Goal: Task Accomplishment & Management: Complete application form

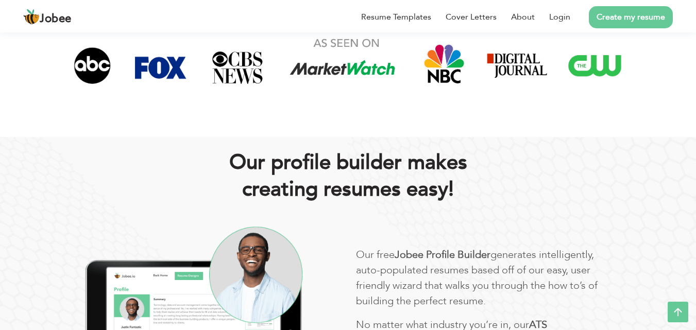
scroll to position [412, 0]
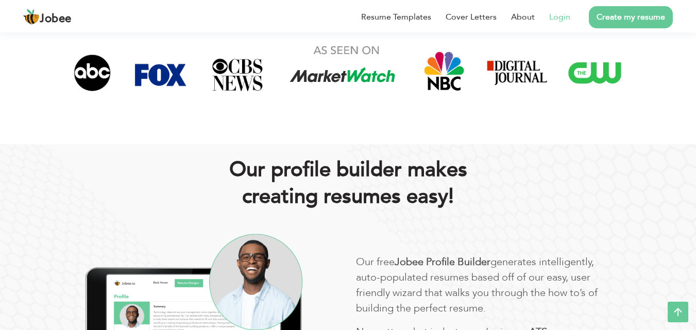
click at [570, 22] on link "Login" at bounding box center [559, 17] width 21 height 12
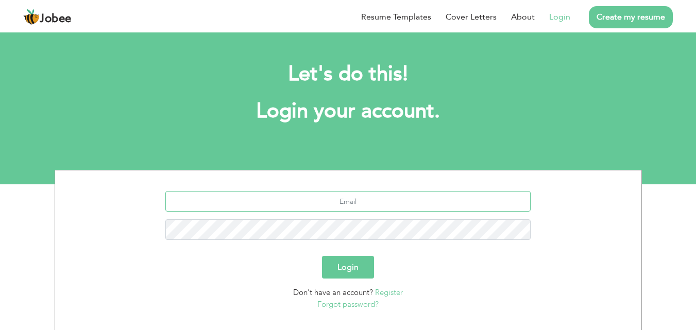
click at [380, 202] on input "text" at bounding box center [347, 201] width 365 height 21
type input "[EMAIL_ADDRESS][DOMAIN_NAME]"
click at [347, 270] on button "Login" at bounding box center [348, 267] width 52 height 23
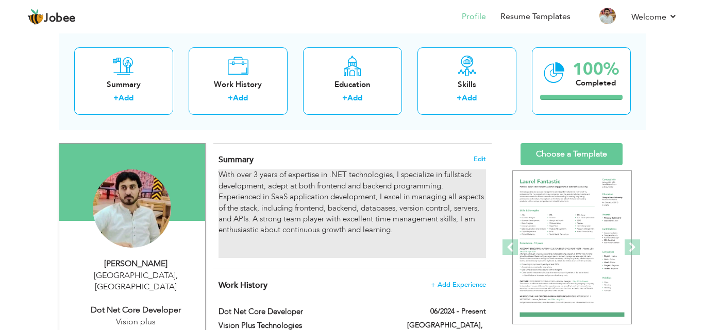
scroll to position [52, 0]
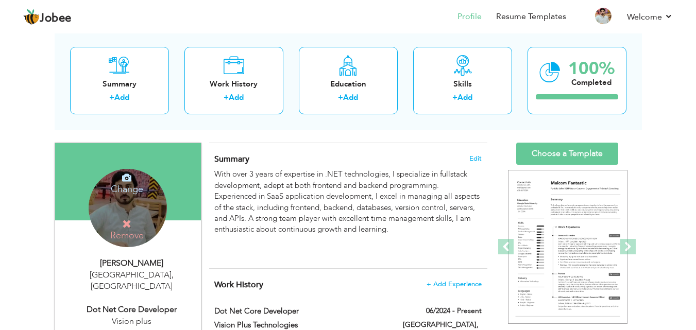
click at [132, 182] on h4 "Change" at bounding box center [127, 182] width 74 height 25
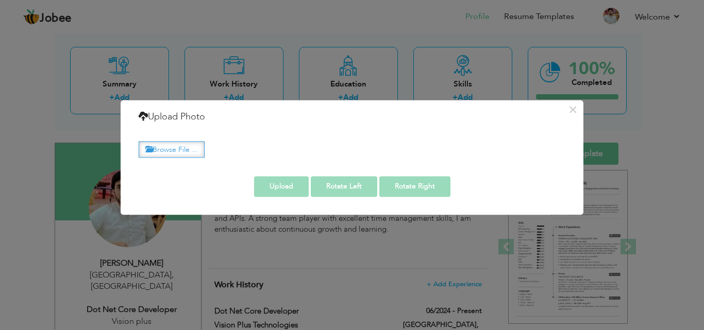
click at [169, 149] on label "Browse File ..." at bounding box center [172, 150] width 66 height 16
click at [0, 0] on input "Browse File ..." at bounding box center [0, 0] width 0 height 0
click at [170, 145] on label "Browse File ..." at bounding box center [172, 150] width 66 height 16
click at [0, 0] on input "Browse File ..." at bounding box center [0, 0] width 0 height 0
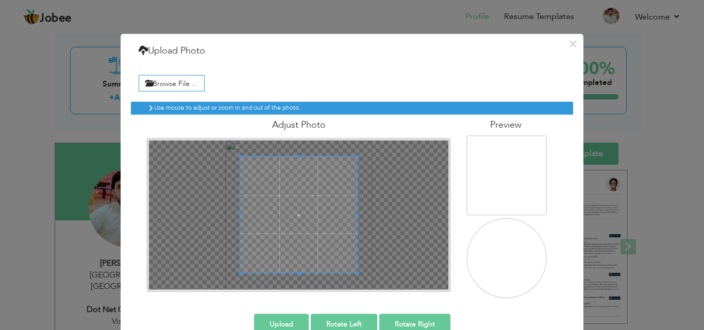
click at [505, 261] on img at bounding box center [507, 259] width 100 height 103
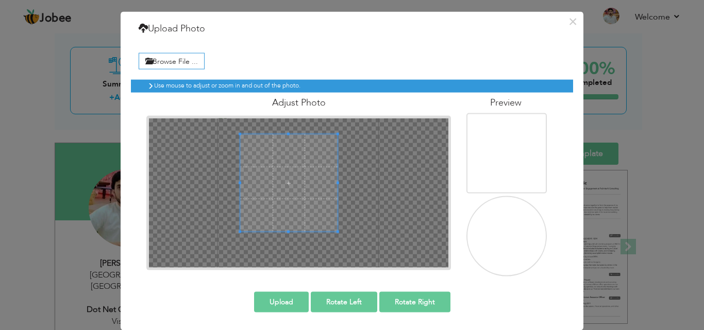
click at [333, 251] on div at bounding box center [298, 192] width 299 height 149
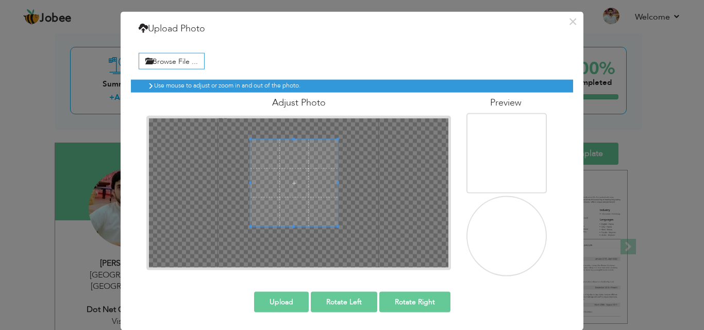
click at [250, 139] on div at bounding box center [293, 182] width 87 height 87
click at [286, 302] on button "Upload" at bounding box center [281, 302] width 55 height 21
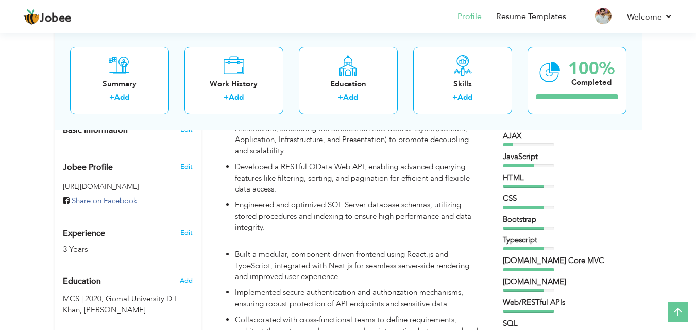
scroll to position [0, 0]
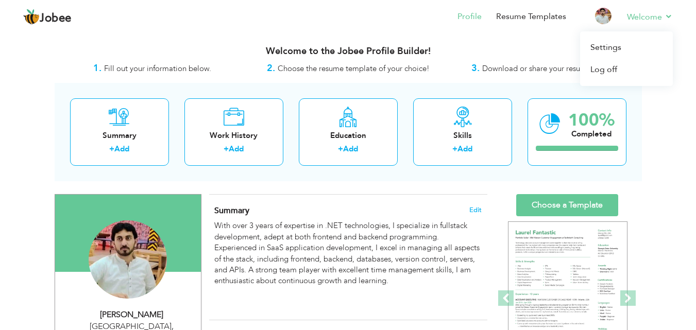
click at [613, 20] on li "Welcome Settings Log off" at bounding box center [642, 18] width 60 height 28
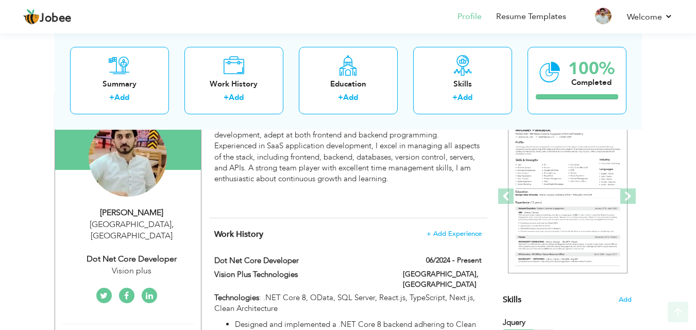
scroll to position [103, 0]
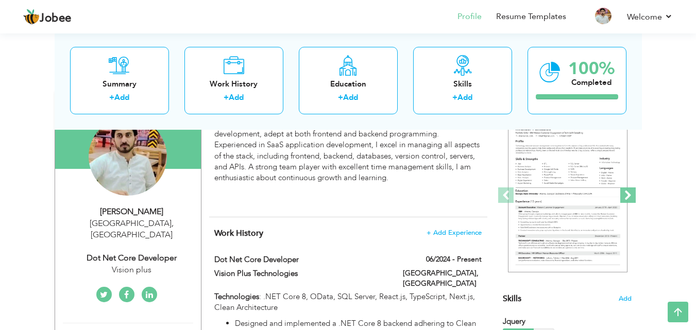
click at [626, 195] on span at bounding box center [627, 194] width 15 height 15
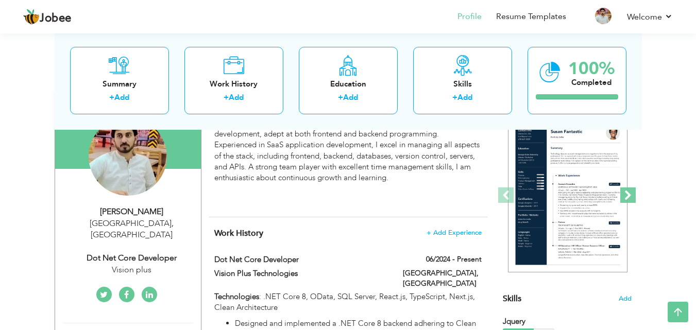
click at [626, 195] on span at bounding box center [627, 194] width 15 height 15
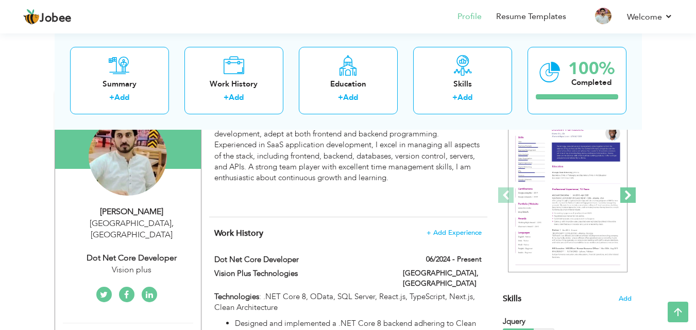
click at [626, 195] on span at bounding box center [627, 194] width 15 height 15
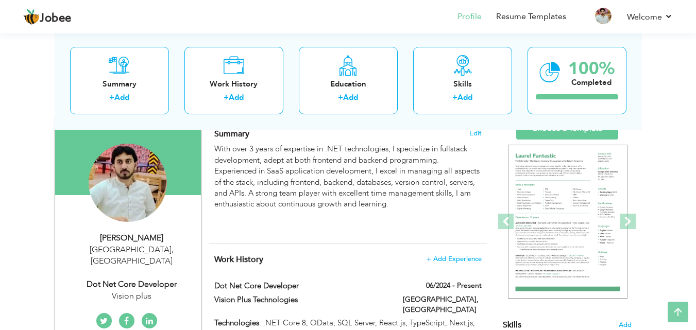
scroll to position [52, 0]
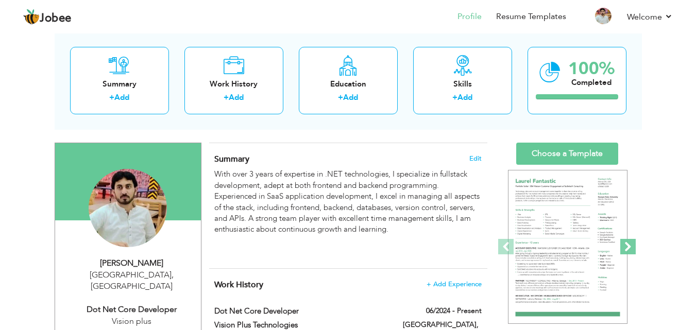
click at [629, 242] on span at bounding box center [627, 246] width 15 height 15
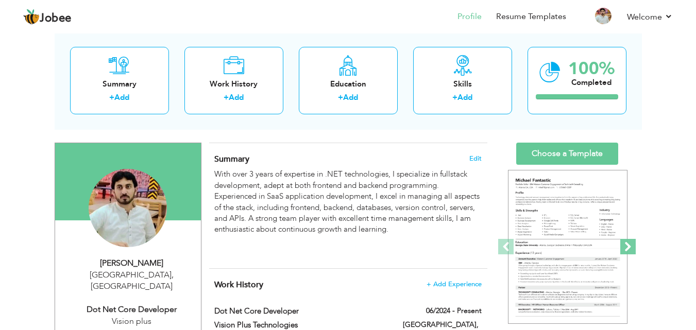
click at [629, 242] on span at bounding box center [627, 246] width 15 height 15
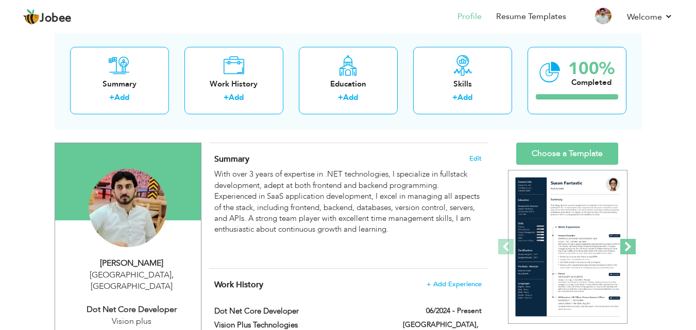
click at [629, 242] on span at bounding box center [627, 246] width 15 height 15
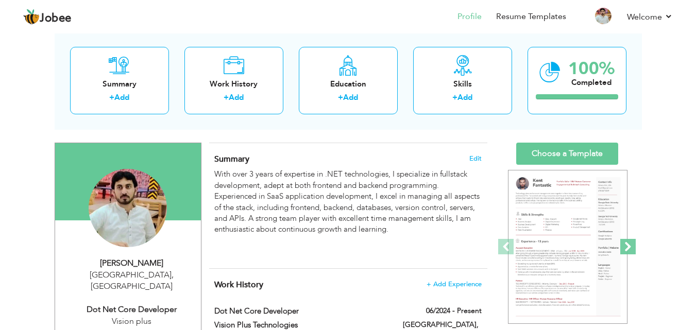
click at [629, 242] on span at bounding box center [627, 246] width 15 height 15
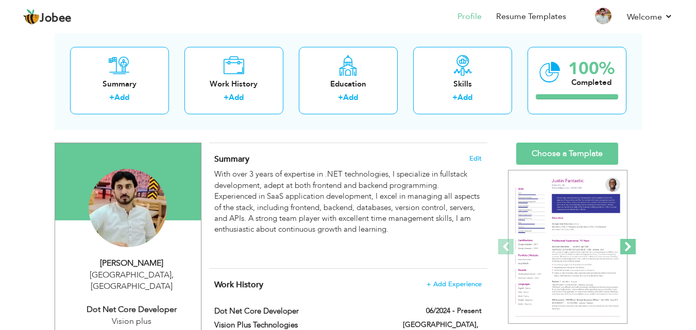
click at [629, 242] on span at bounding box center [627, 246] width 15 height 15
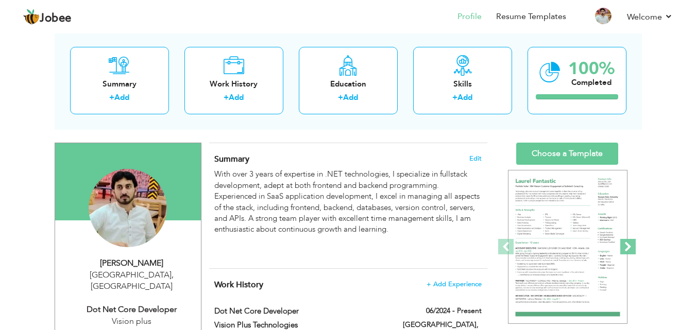
click at [629, 242] on span at bounding box center [627, 246] width 15 height 15
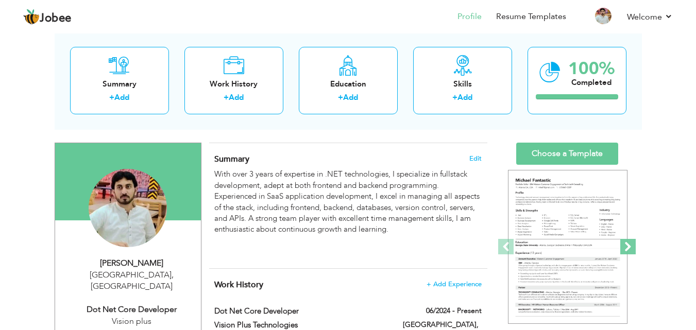
click at [629, 242] on span at bounding box center [627, 246] width 15 height 15
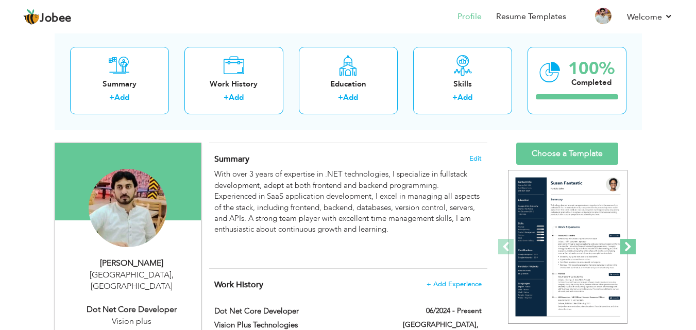
click at [629, 242] on span at bounding box center [627, 246] width 15 height 15
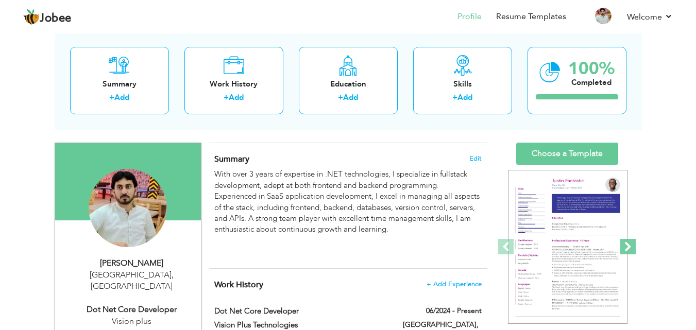
click at [629, 242] on span at bounding box center [627, 246] width 15 height 15
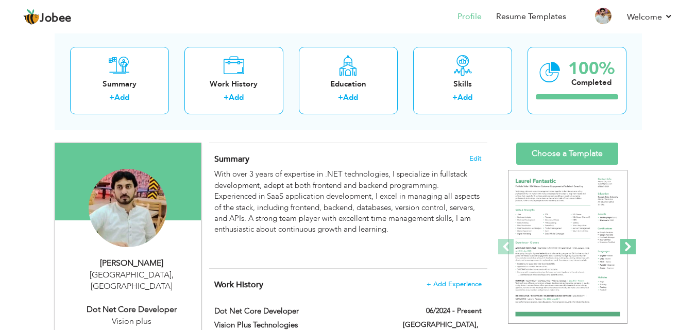
click at [629, 242] on span at bounding box center [627, 246] width 15 height 15
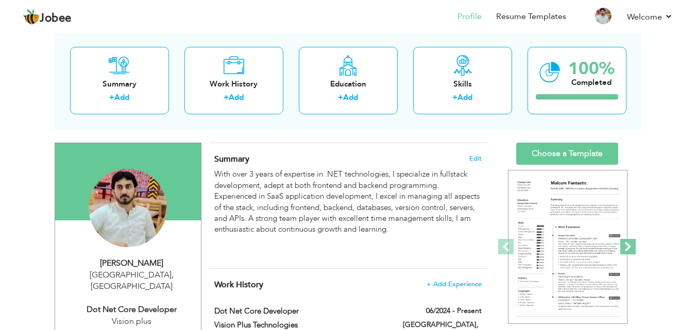
click at [629, 242] on span at bounding box center [627, 246] width 15 height 15
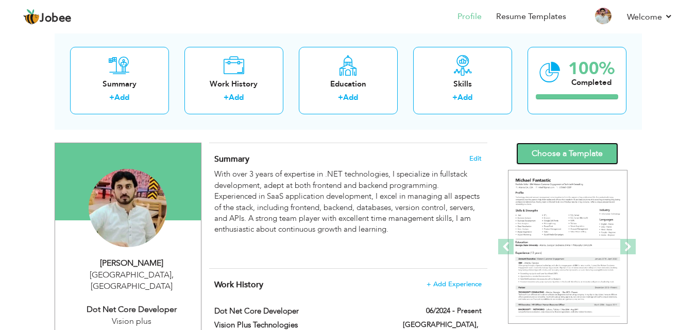
click at [574, 150] on link "Choose a Template" at bounding box center [567, 154] width 102 height 22
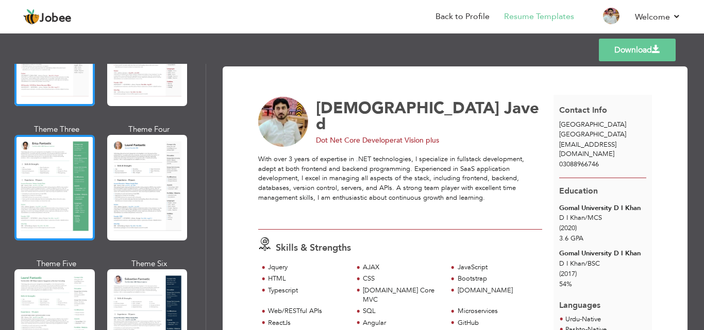
scroll to position [155, 0]
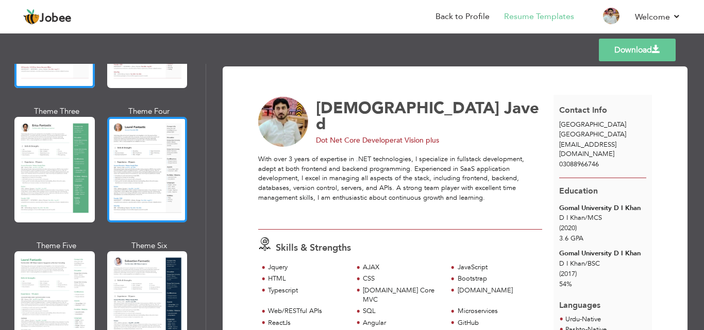
click at [130, 193] on div at bounding box center [147, 170] width 80 height 106
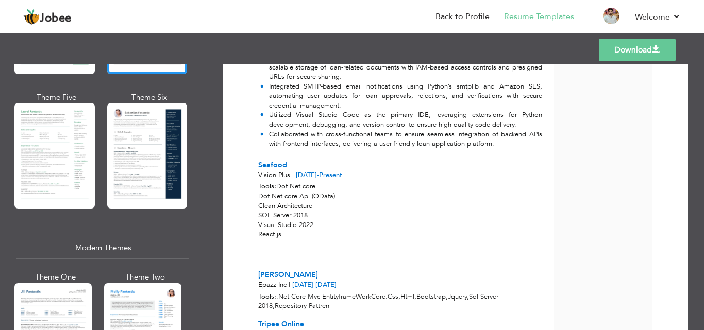
scroll to position [361, 0]
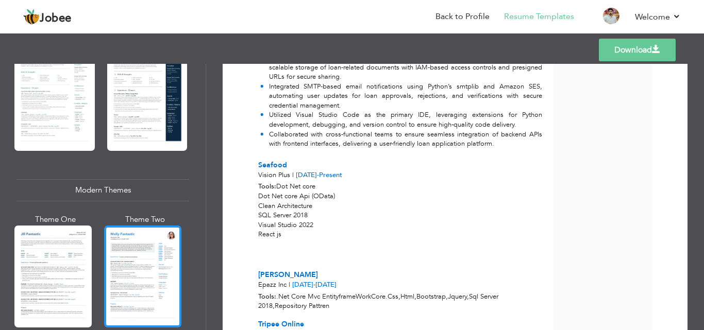
click at [128, 258] on div at bounding box center [142, 277] width 77 height 102
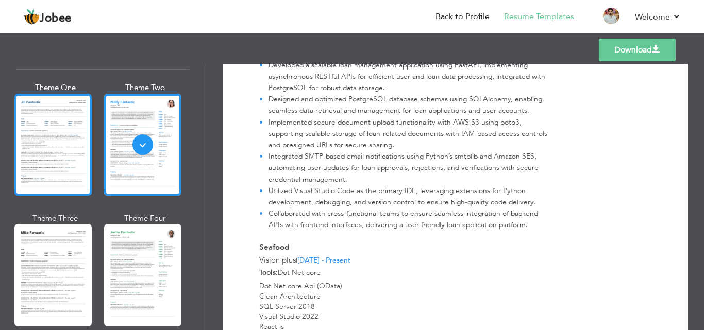
scroll to position [515, 0]
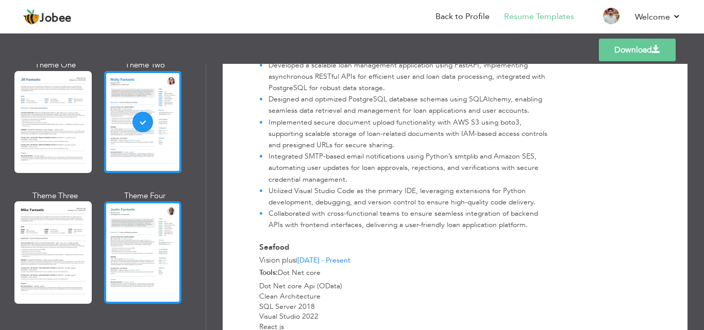
click at [169, 243] on div at bounding box center [142, 252] width 77 height 102
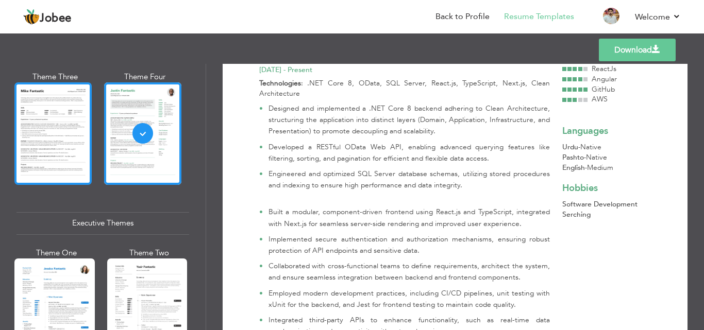
scroll to position [721, 0]
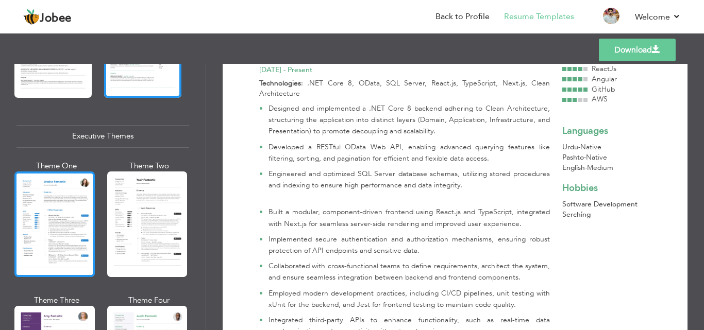
click at [60, 223] on div at bounding box center [54, 225] width 80 height 106
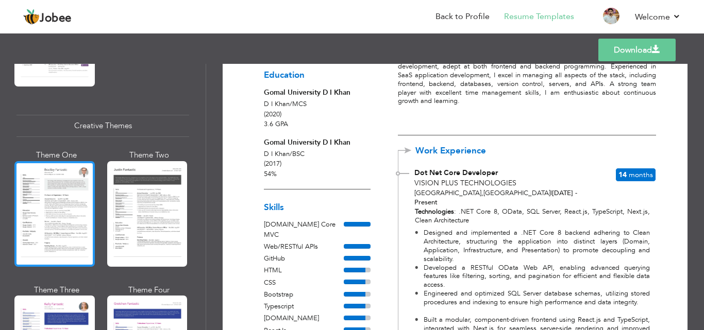
scroll to position [1184, 0]
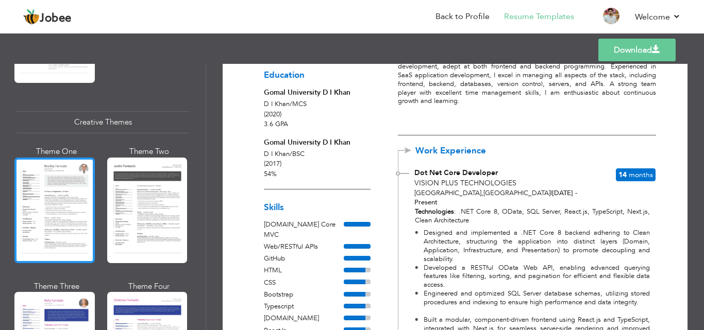
click at [65, 208] on div at bounding box center [54, 211] width 80 height 106
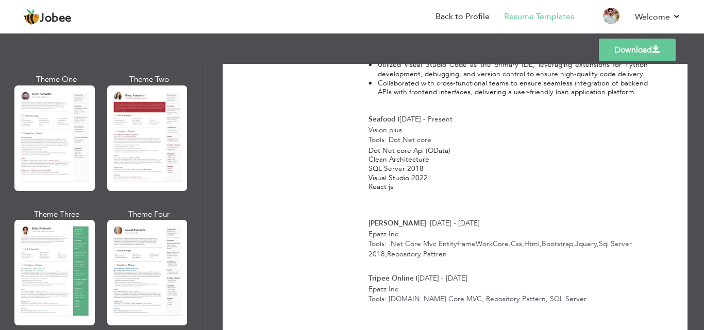
scroll to position [103, 0]
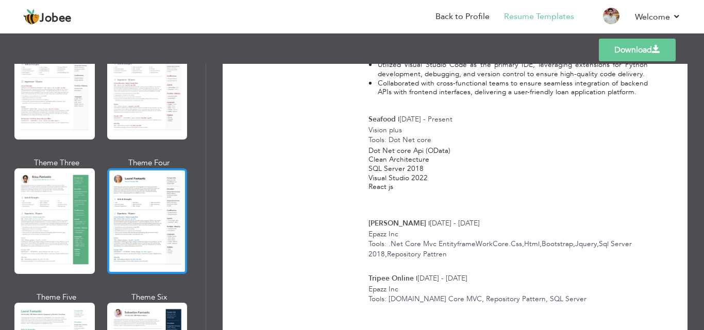
click at [150, 202] on div at bounding box center [147, 221] width 80 height 106
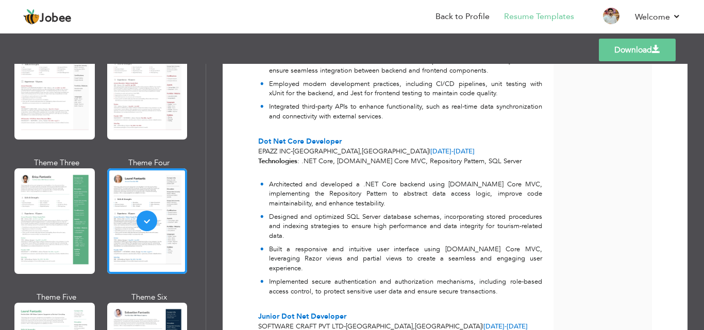
scroll to position [309, 0]
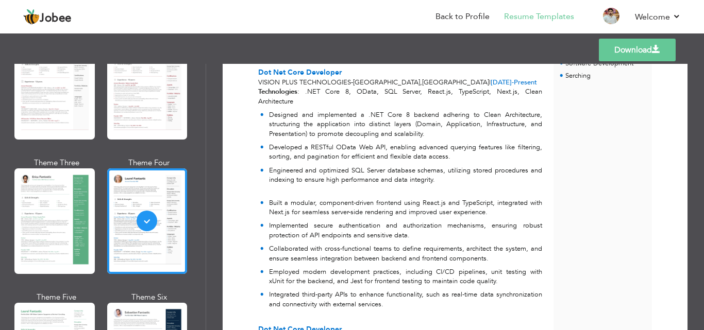
click at [612, 54] on link "Download" at bounding box center [637, 50] width 77 height 23
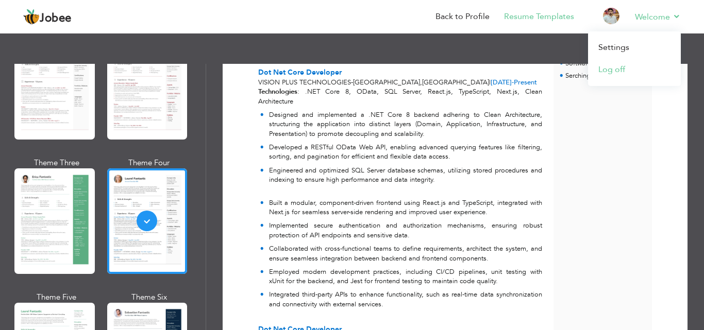
click at [646, 62] on link "Log off" at bounding box center [634, 70] width 93 height 22
